Goal: Use online tool/utility: Utilize a website feature to perform a specific function

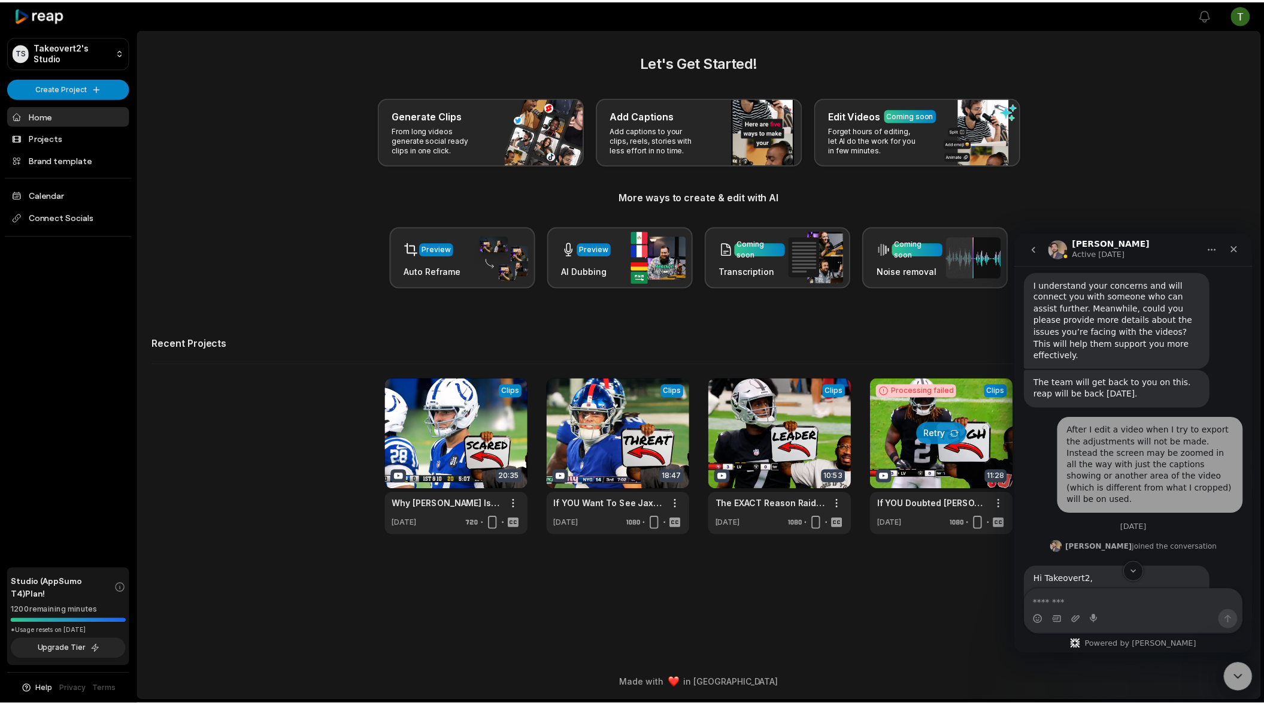
scroll to position [264, 0]
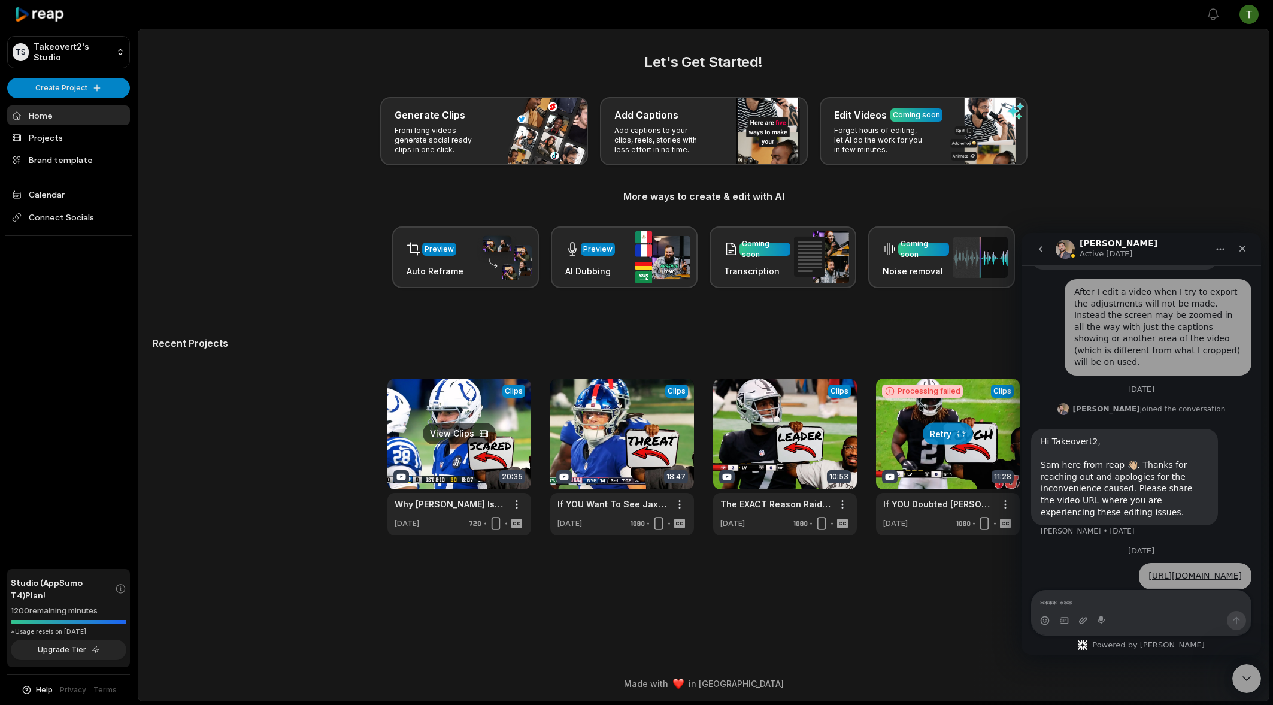
click at [453, 425] on link at bounding box center [459, 456] width 144 height 157
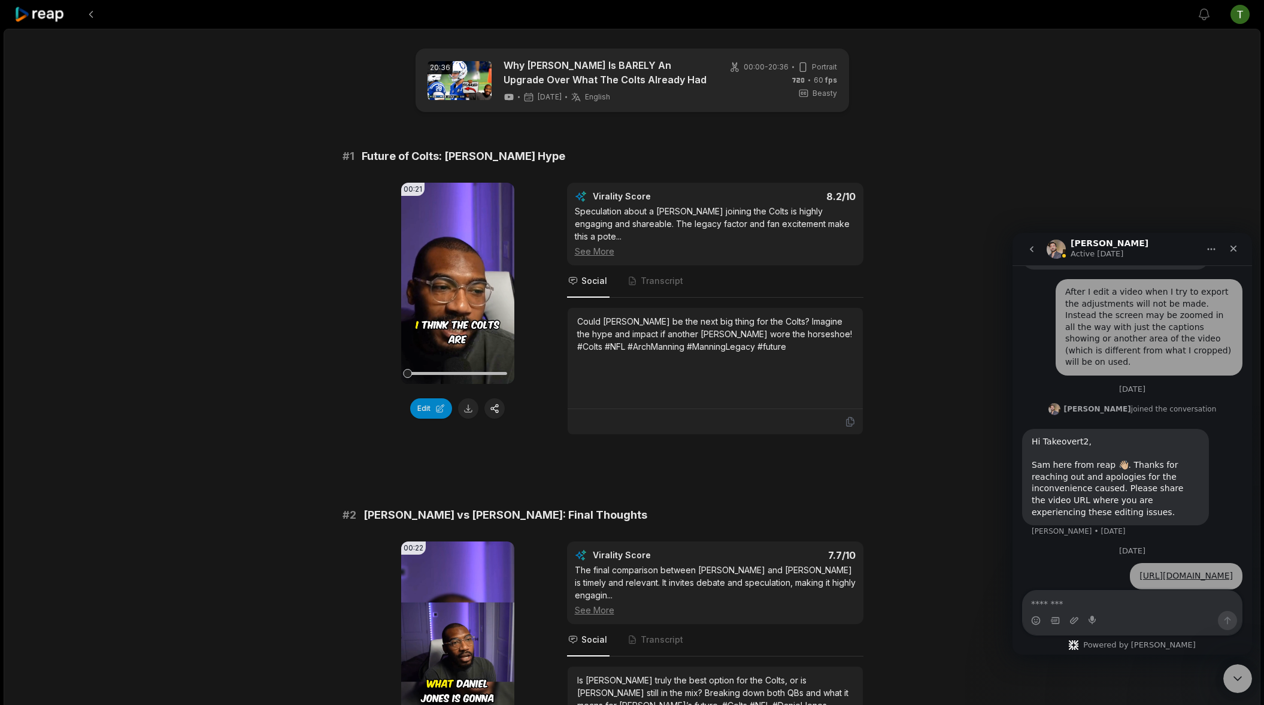
click at [380, 377] on div "00:21 Your browser does not support mp4 format. Edit Virality Score 8.2 /10 Spe…" at bounding box center [631, 309] width 579 height 252
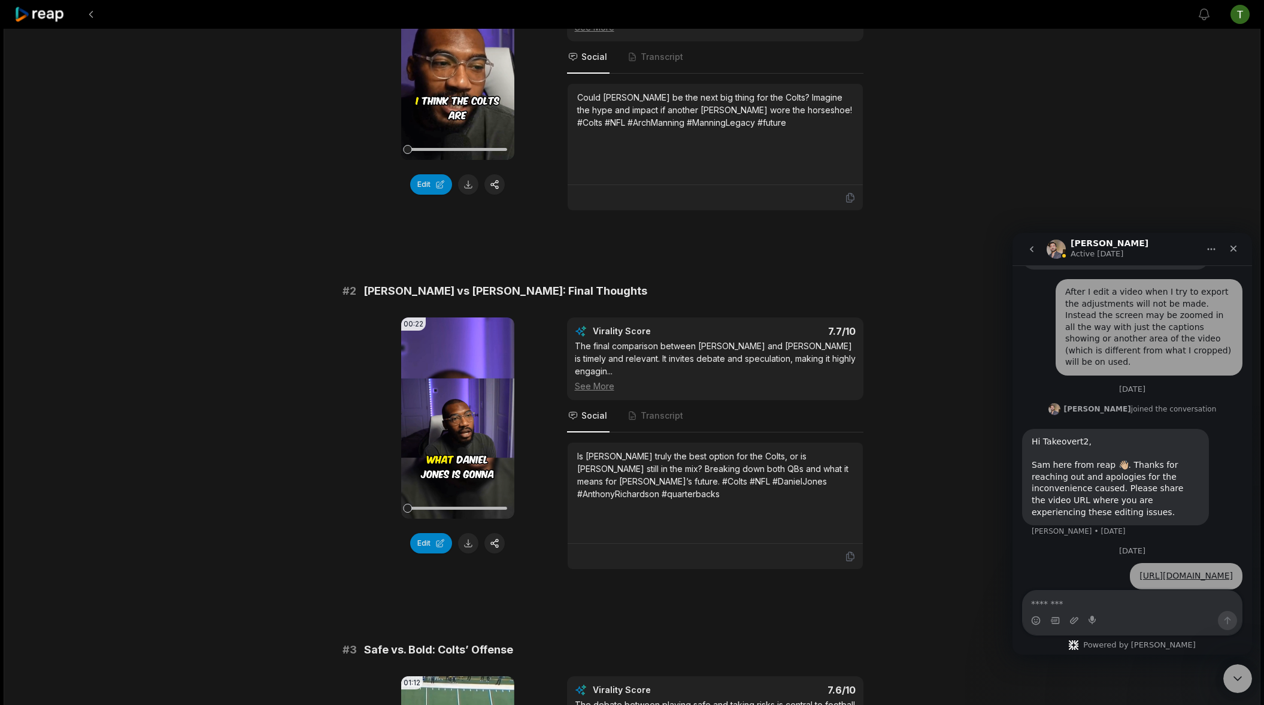
scroll to position [478, 0]
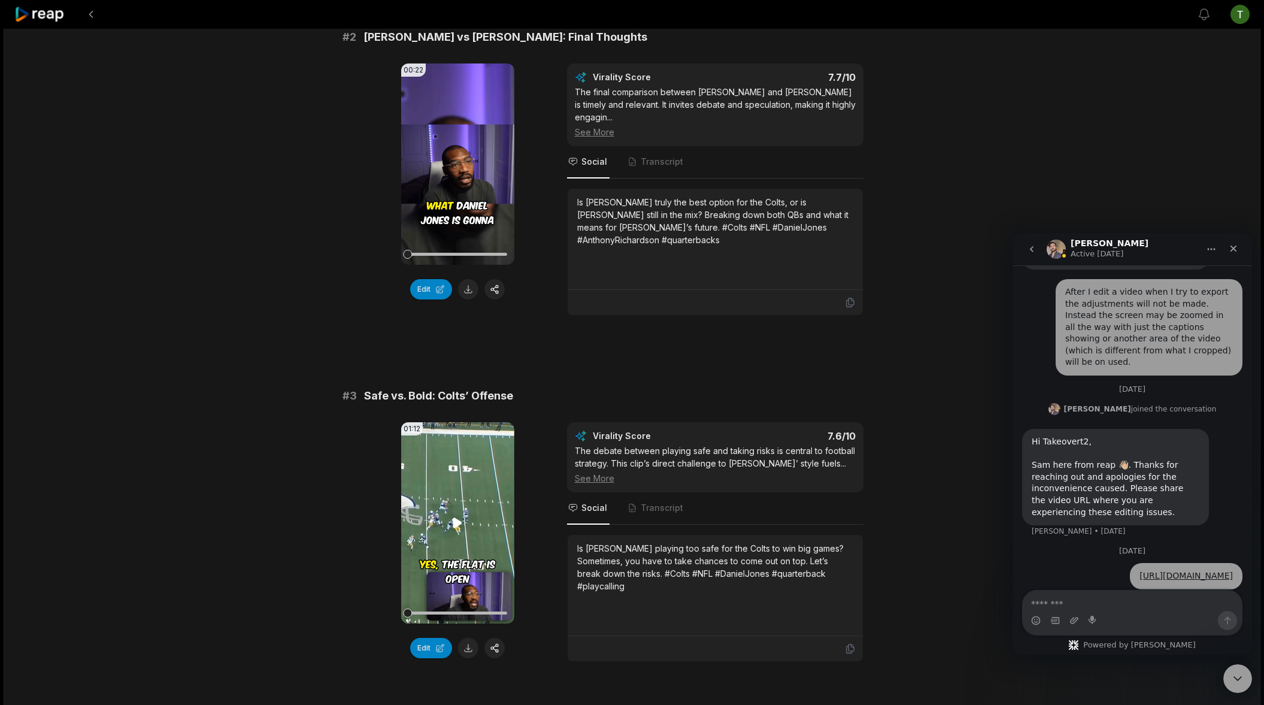
click at [475, 492] on video "Your browser does not support mp4 format." at bounding box center [457, 522] width 113 height 201
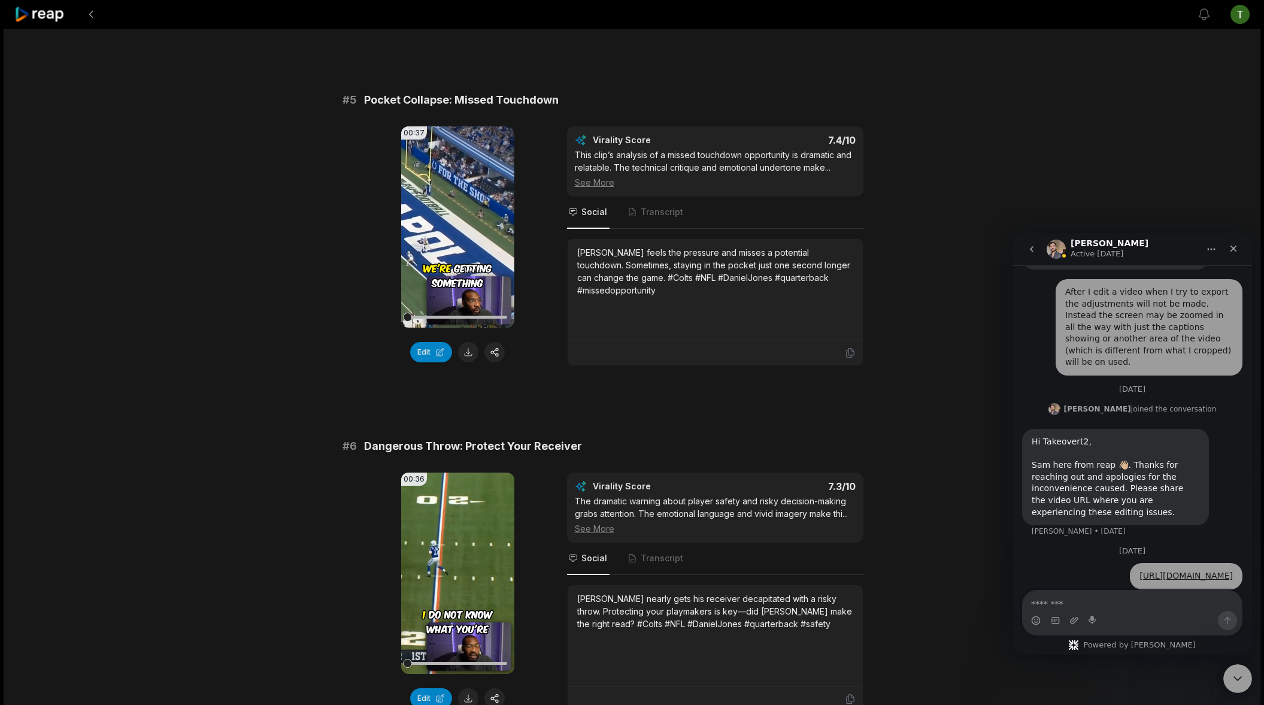
scroll to position [1686, 0]
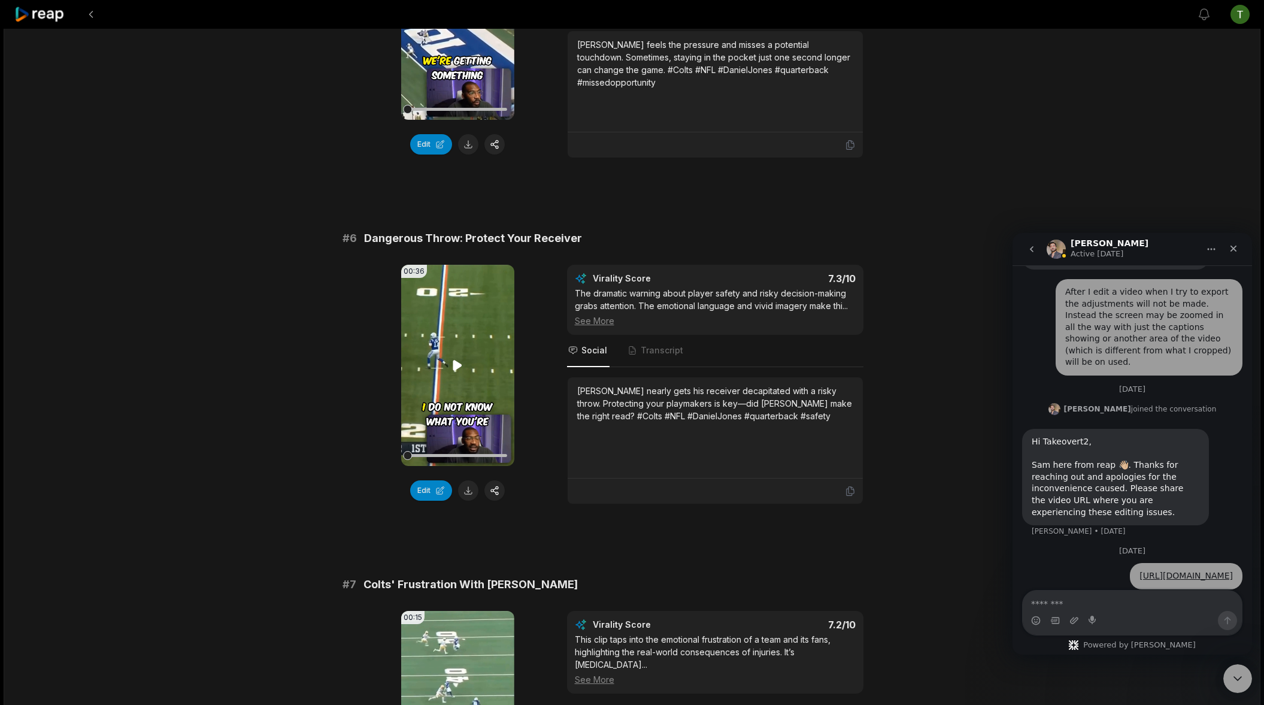
click at [457, 360] on icon at bounding box center [457, 365] width 9 height 10
click at [436, 480] on button "Edit" at bounding box center [431, 490] width 42 height 20
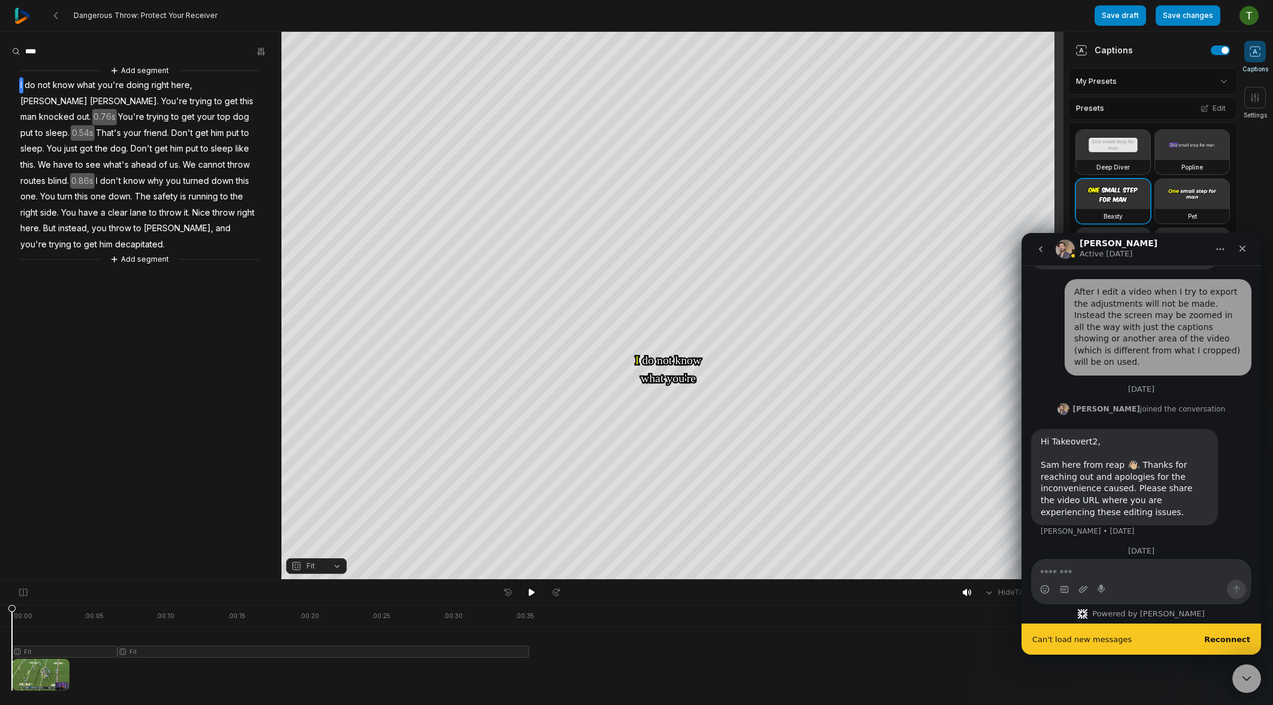
scroll to position [295, 0]
